Goal: Find specific page/section: Find specific page/section

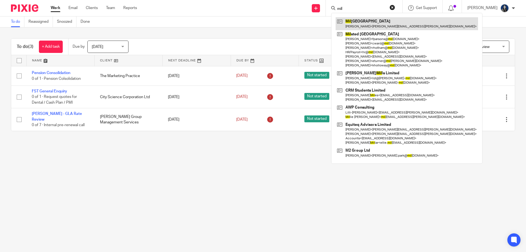
type input "mil"
click at [364, 23] on link at bounding box center [407, 23] width 143 height 13
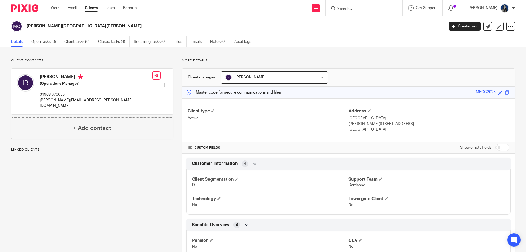
click at [356, 10] on input "Search" at bounding box center [361, 9] width 49 height 5
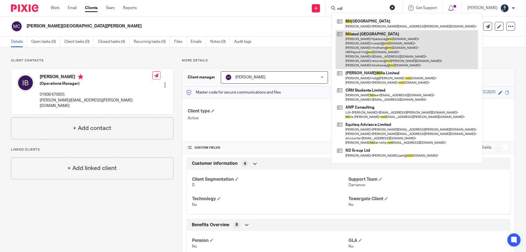
type input "mil"
click at [359, 35] on link at bounding box center [407, 49] width 143 height 39
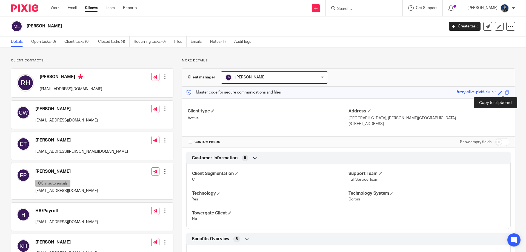
click at [505, 94] on span at bounding box center [507, 92] width 4 height 4
